Goal: Transaction & Acquisition: Purchase product/service

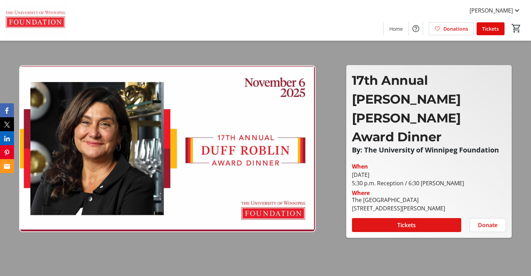
click at [404, 221] on span "Tickets" at bounding box center [406, 225] width 18 height 8
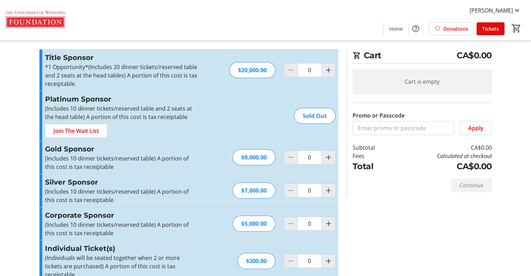
scroll to position [13, 0]
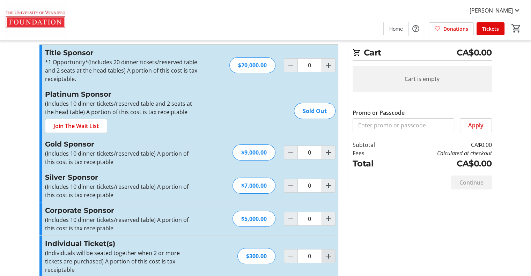
click at [327, 252] on mat-icon "Increment by one" at bounding box center [328, 256] width 8 height 8
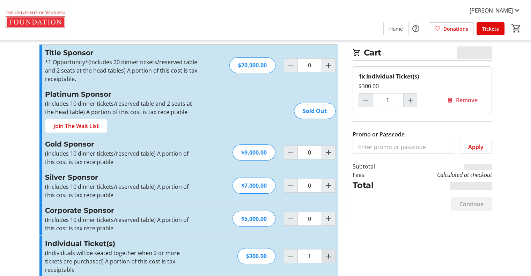
click at [328, 252] on mat-icon "Increment by one" at bounding box center [328, 256] width 8 height 8
type input "2"
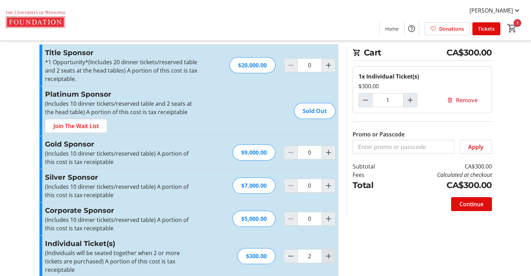
type input "2"
click at [473, 205] on span "Continue" at bounding box center [471, 204] width 24 height 8
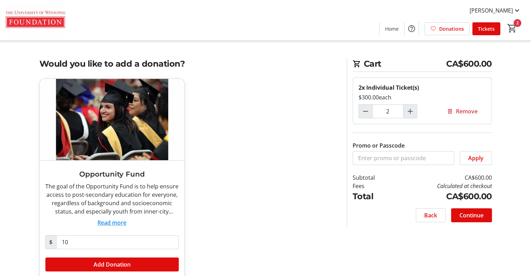
scroll to position [12, 0]
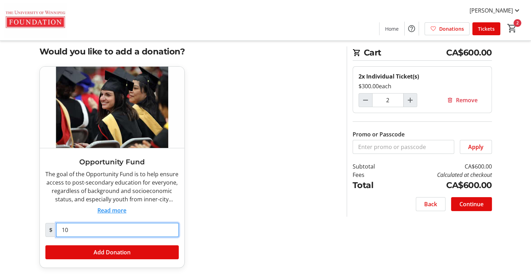
click at [71, 230] on input "10" at bounding box center [117, 230] width 123 height 14
type input "100"
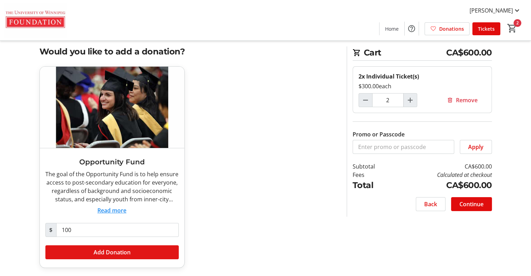
click at [95, 250] on span "Add Donation" at bounding box center [112, 252] width 37 height 8
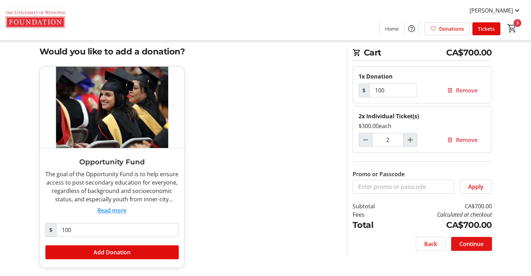
click at [455, 245] on span at bounding box center [471, 244] width 41 height 17
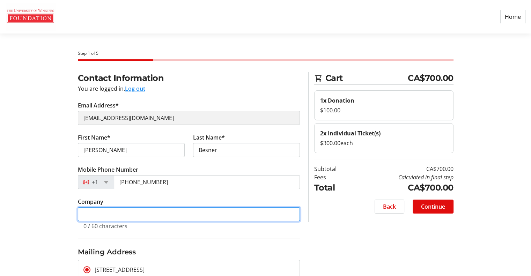
click at [157, 214] on input "Company" at bounding box center [189, 214] width 222 height 14
type input "UW retiree"
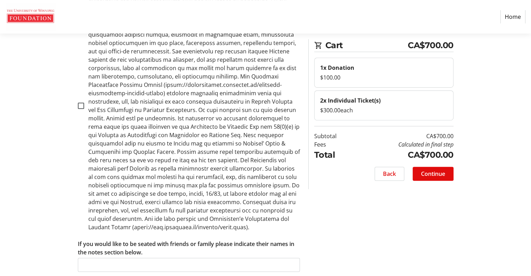
scroll to position [390, 0]
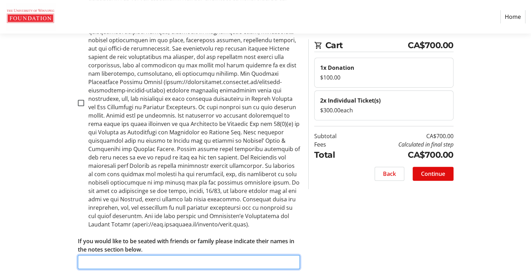
click at [152, 255] on input "If you would like to be seated with friends or family please indicate their nam…" at bounding box center [189, 262] width 222 height 14
type input "My daughter, [PERSON_NAME] is accompanying me. I'd like to be seated with her, …"
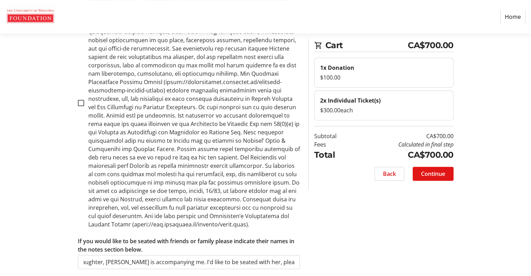
scroll to position [0, 0]
click at [427, 173] on span "Continue" at bounding box center [433, 174] width 24 height 8
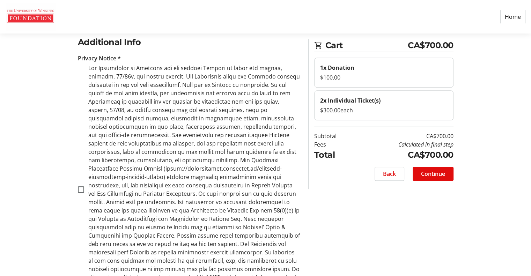
scroll to position [302, 0]
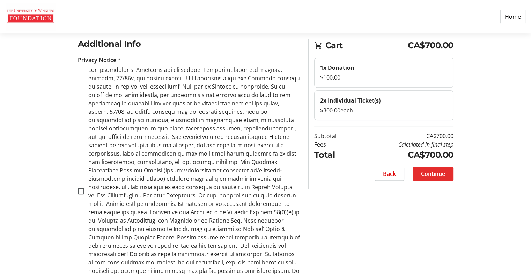
click at [431, 173] on span "Continue" at bounding box center [433, 174] width 24 height 8
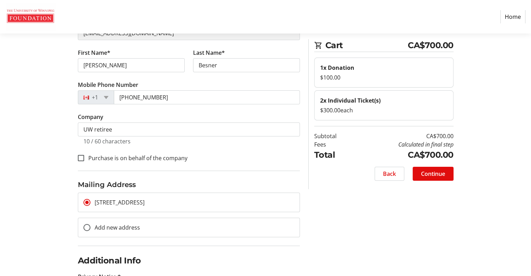
scroll to position [84, 0]
click at [423, 174] on span "Continue" at bounding box center [433, 174] width 24 height 8
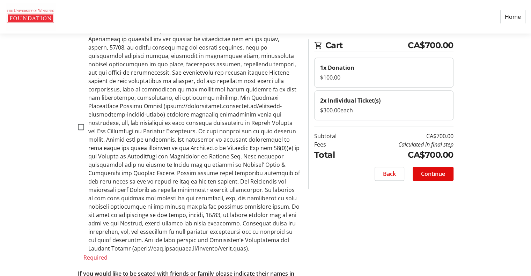
scroll to position [398, 0]
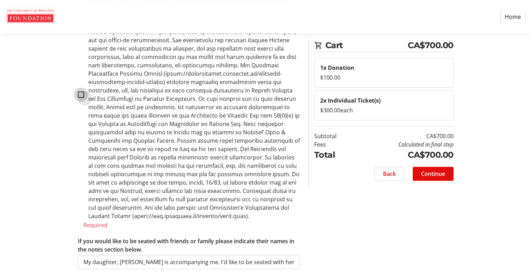
click at [79, 91] on input "checkbox" at bounding box center [81, 94] width 6 height 6
checkbox input "true"
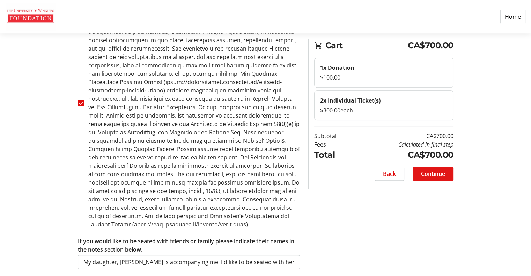
click at [421, 172] on span "Continue" at bounding box center [433, 174] width 24 height 8
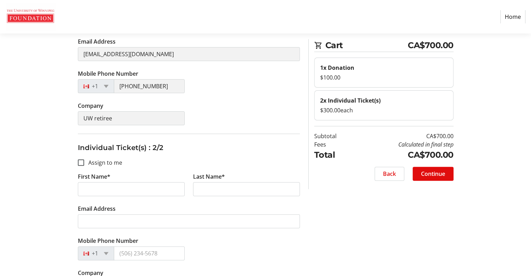
scroll to position [175, 0]
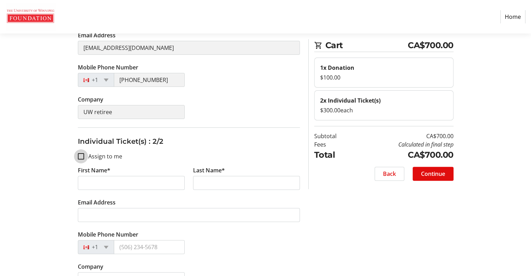
click at [80, 156] on input "Assign to me" at bounding box center [81, 156] width 6 height 6
checkbox input "true"
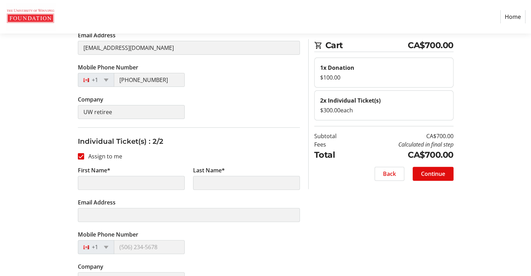
type input "[PERSON_NAME]"
type input "Besner"
type input "[EMAIL_ADDRESS][DOMAIN_NAME]"
type input "[PHONE_NUMBER]"
type input "UW retiree"
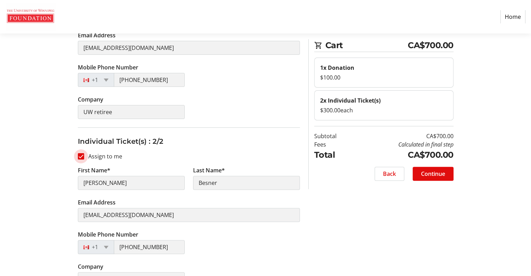
click at [82, 154] on input "Assign to me" at bounding box center [81, 156] width 6 height 6
checkbox input "false"
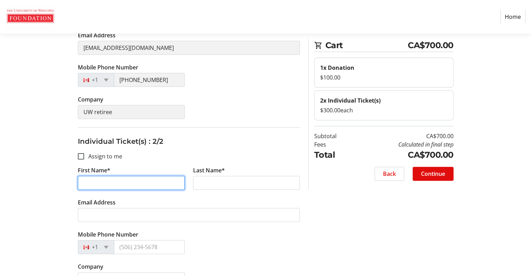
click at [93, 182] on input "First Name*" at bounding box center [131, 183] width 107 height 14
type input "[PERSON_NAME]"
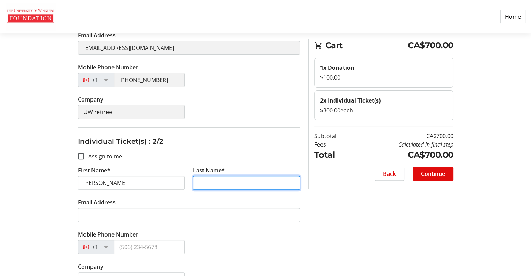
click at [219, 182] on input "Last Name*" at bounding box center [246, 183] width 107 height 14
type input "Besner"
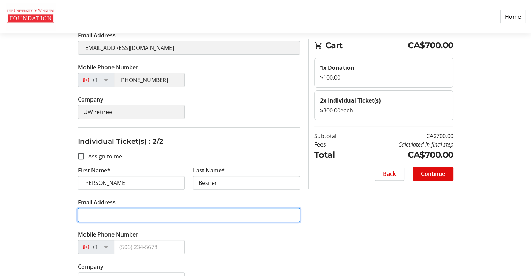
click at [124, 214] on input "Email Address" at bounding box center [189, 215] width 222 height 14
type input "[EMAIL_ADDRESS][DOMAIN_NAME]"
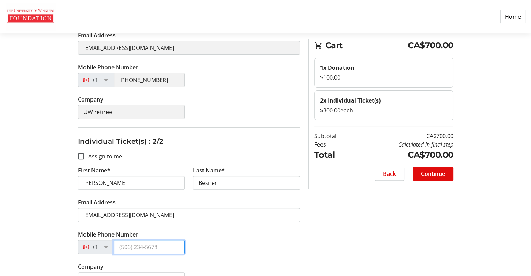
click at [158, 245] on input "Mobile Phone Number" at bounding box center [149, 247] width 71 height 14
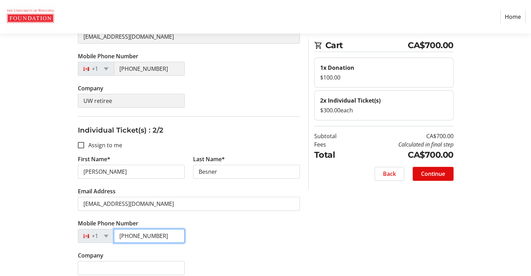
scroll to position [192, 0]
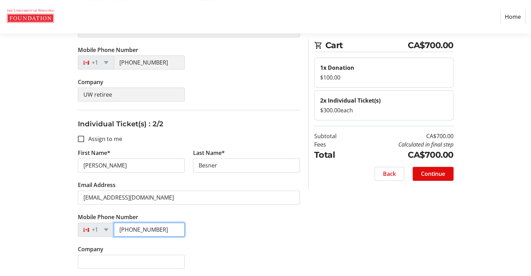
type input "[PHONE_NUMBER]"
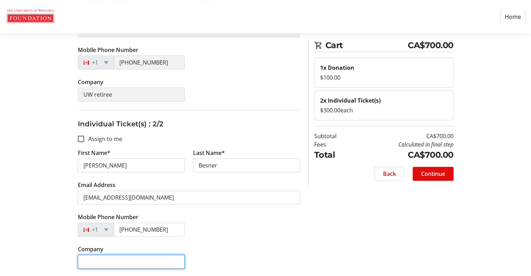
click at [132, 259] on input "Company" at bounding box center [131, 262] width 107 height 14
type input "United Way"
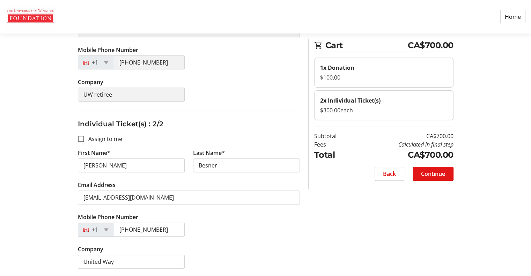
click at [414, 174] on span at bounding box center [433, 173] width 41 height 17
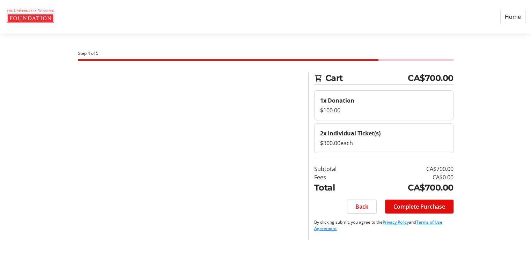
scroll to position [0, 0]
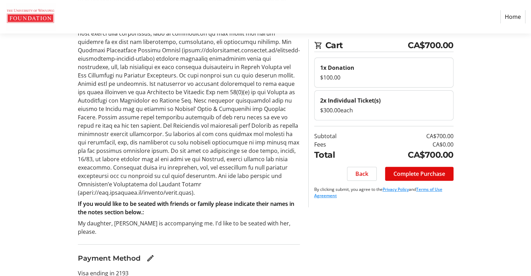
scroll to position [236, 0]
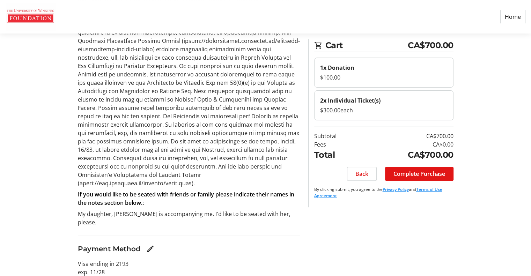
click at [418, 174] on span "Complete Purchase" at bounding box center [419, 174] width 52 height 8
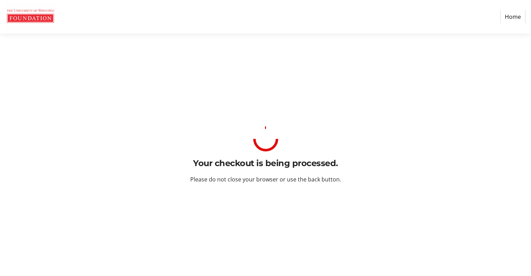
scroll to position [0, 0]
